Goal: Learn about a topic

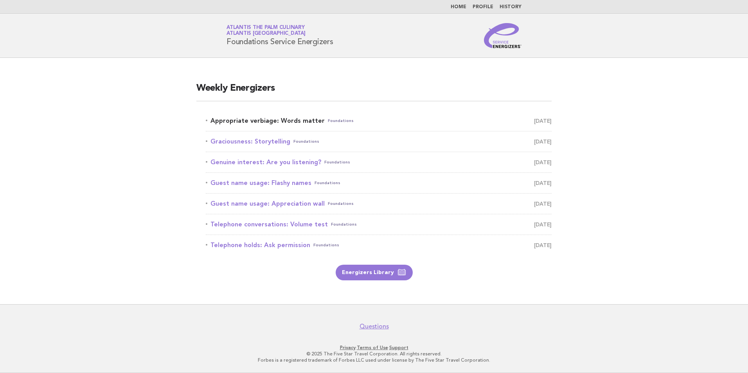
click at [295, 119] on link "Appropriate verbiage: Words matter Foundations [DATE]" at bounding box center [379, 120] width 346 height 11
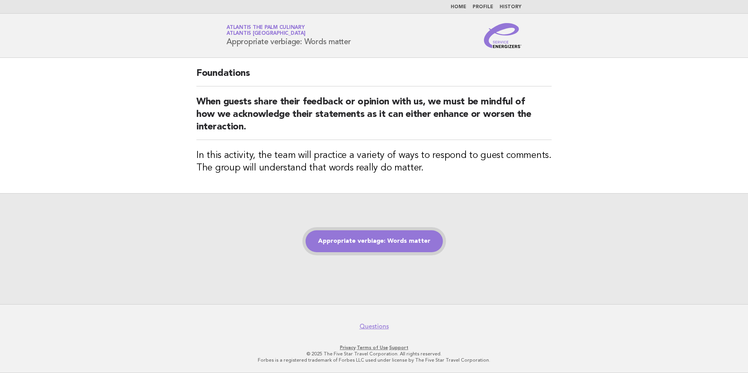
click at [368, 244] on link "Appropriate verbiage: Words matter" at bounding box center [373, 241] width 137 height 22
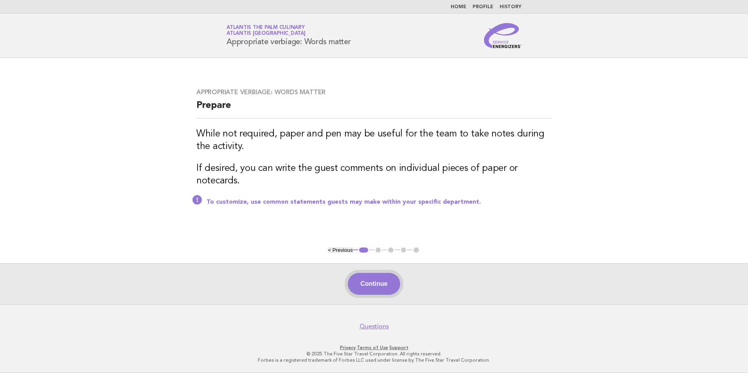
click at [375, 281] on button "Continue" at bounding box center [374, 284] width 52 height 22
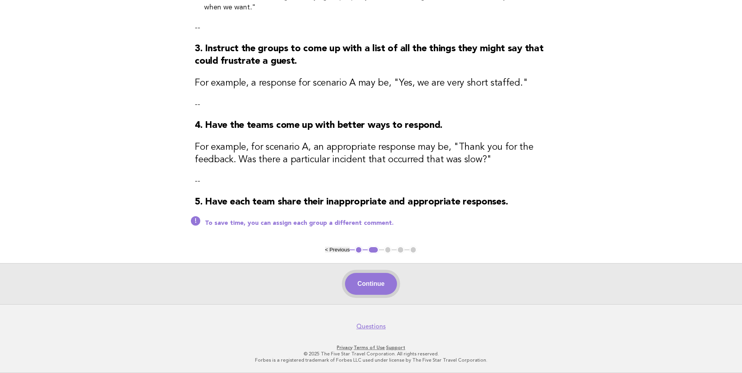
click at [382, 284] on button "Continue" at bounding box center [371, 284] width 52 height 22
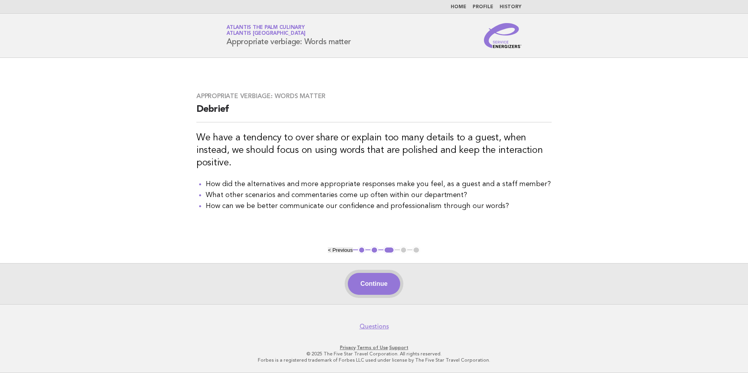
click at [383, 288] on button "Continue" at bounding box center [374, 284] width 52 height 22
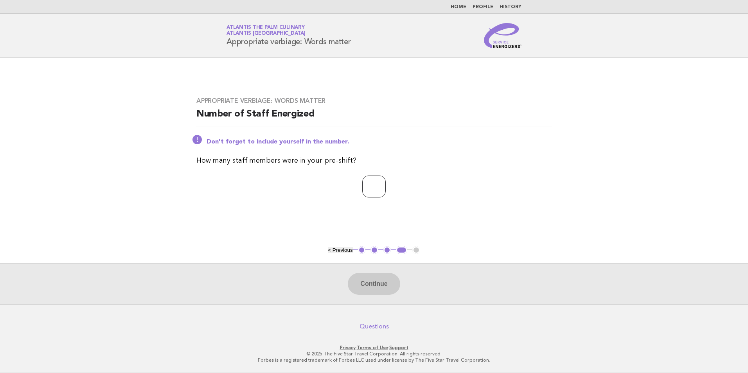
click at [370, 188] on input "number" at bounding box center [373, 187] width 23 height 22
type input "*"
click at [377, 277] on button "Continue" at bounding box center [374, 284] width 52 height 22
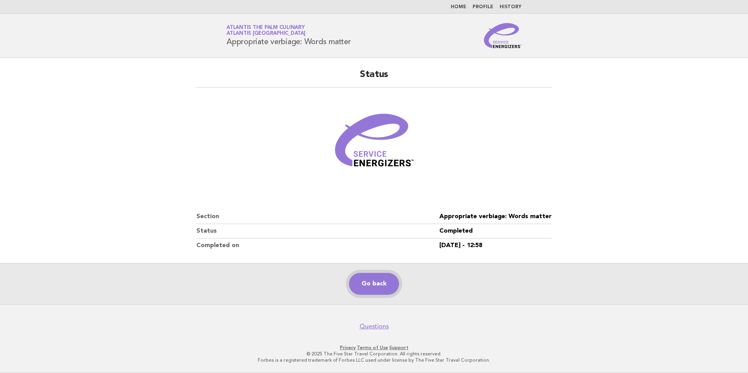
click at [370, 282] on link "Go back" at bounding box center [374, 284] width 50 height 22
click at [377, 281] on link "Go back" at bounding box center [374, 284] width 50 height 22
